Goal: Information Seeking & Learning: Find specific page/section

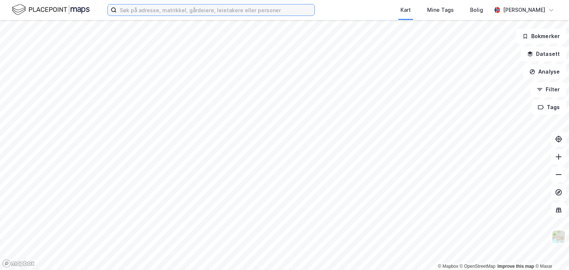
click at [203, 11] on input at bounding box center [216, 9] width 198 height 11
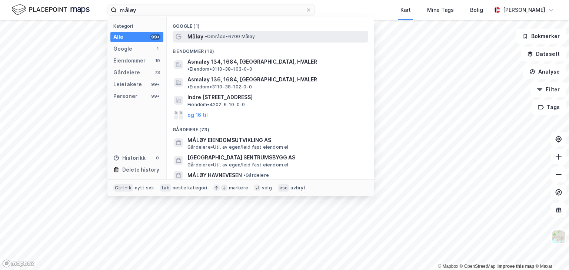
click at [213, 35] on span "• Område • 6700 [GEOGRAPHIC_DATA]" at bounding box center [230, 37] width 50 height 6
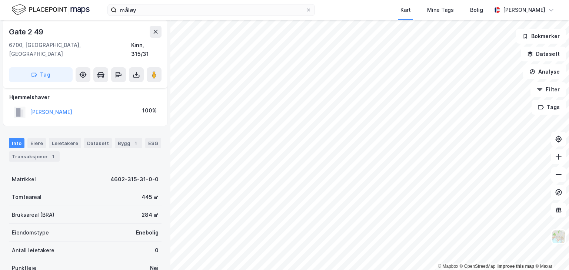
scroll to position [4, 0]
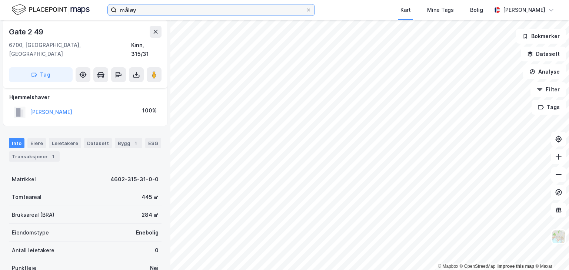
click at [147, 11] on input "måløy" at bounding box center [211, 9] width 189 height 11
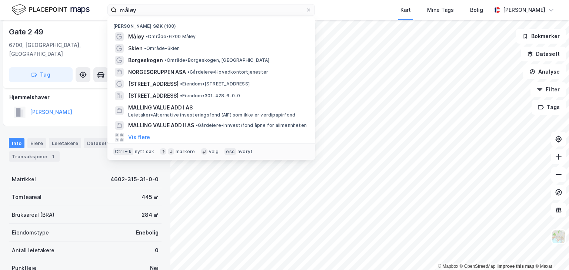
click at [29, 32] on div "Gate 2 49" at bounding box center [27, 32] width 36 height 12
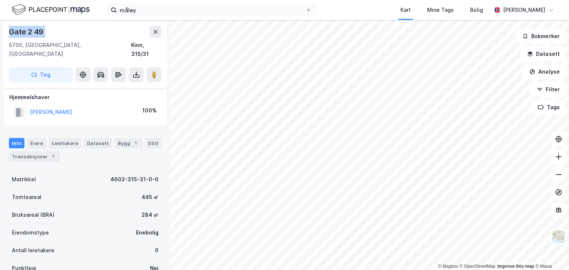
click at [29, 32] on div "Gate 2 49" at bounding box center [27, 32] width 36 height 12
copy div "Gate 2 49"
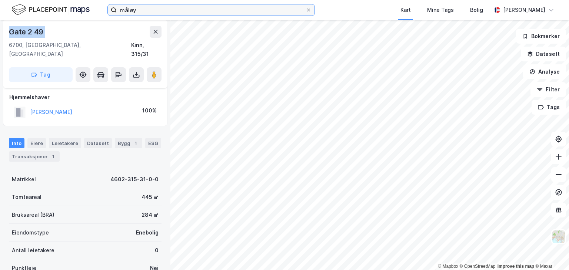
click at [139, 12] on input "måløy" at bounding box center [211, 9] width 189 height 11
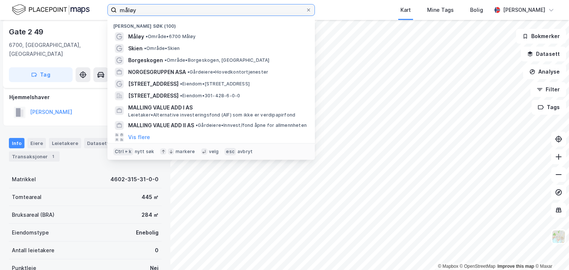
click at [139, 12] on input "måløy" at bounding box center [211, 9] width 189 height 11
paste input "Gate 2 49"
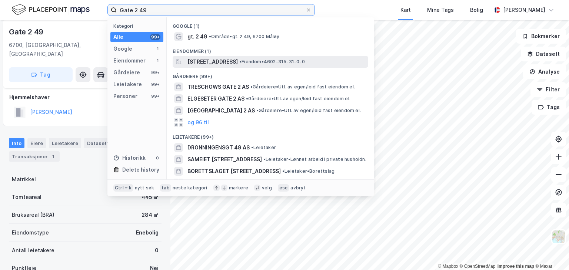
type input "Gate 2 49"
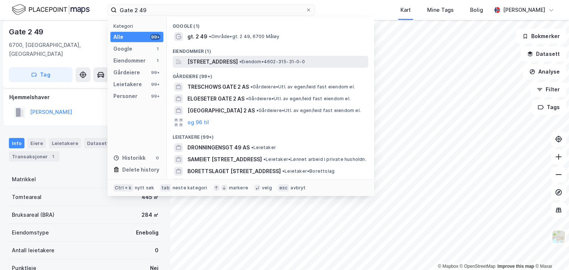
click at [223, 63] on span "[STREET_ADDRESS]" at bounding box center [212, 61] width 50 height 9
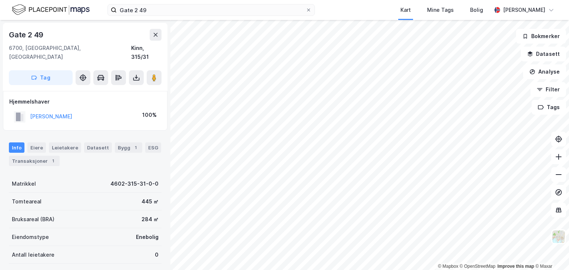
scroll to position [4, 0]
